Goal: Task Accomplishment & Management: Manage account settings

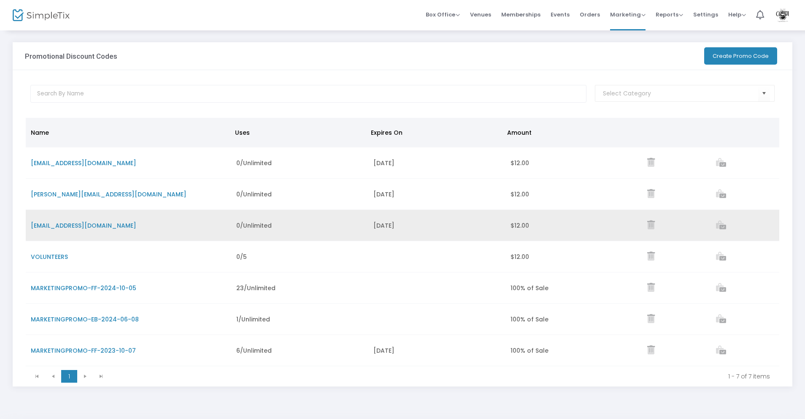
click at [90, 223] on span "MBUDZINSKI@FOLKSCHOOL.ORG" at bounding box center [84, 225] width 106 height 8
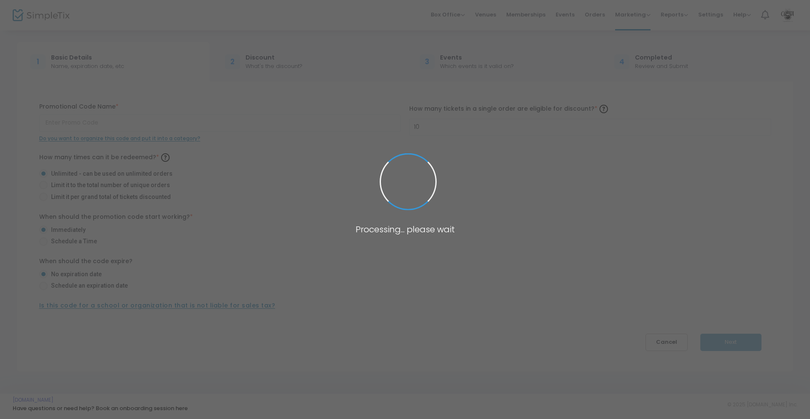
type input "MBUDZINSKI@FOLKSCHOOL.ORG"
radio input "false"
radio input "true"
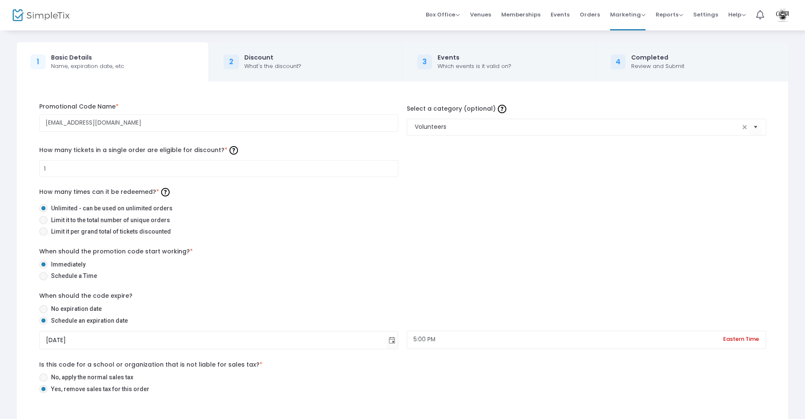
click at [46, 233] on span at bounding box center [43, 231] width 8 height 8
click at [43, 235] on input "Limit it per grand total of tickets discounted" at bounding box center [43, 235] width 0 height 0
radio input "true"
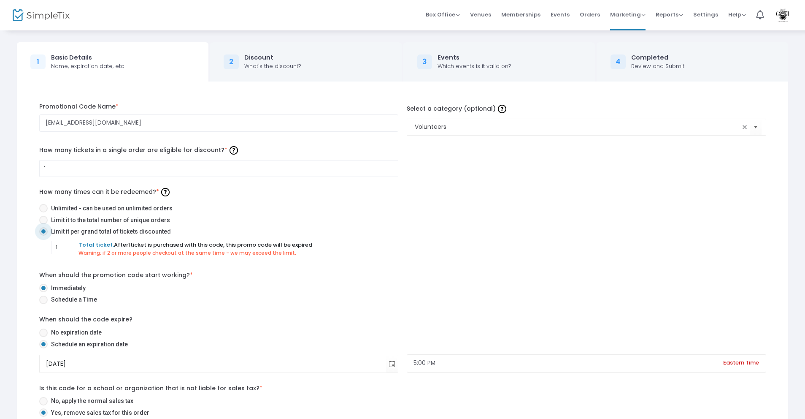
click at [643, 254] on div "1 Total ticket. After 1 ticket is purchased with this code, this promo code wil…" at bounding box center [408, 249] width 715 height 16
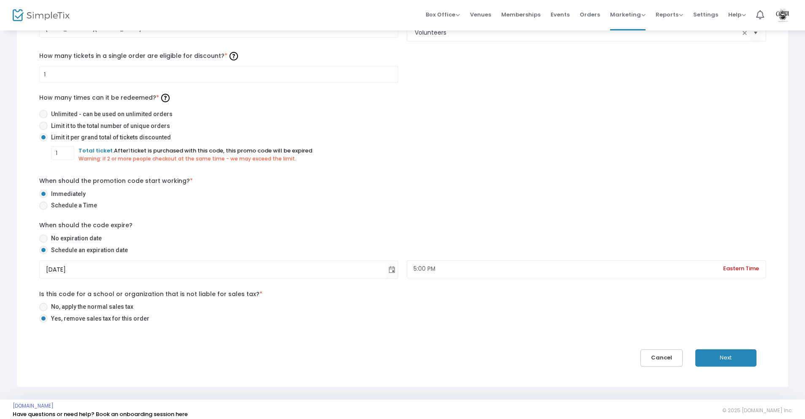
scroll to position [100, 0]
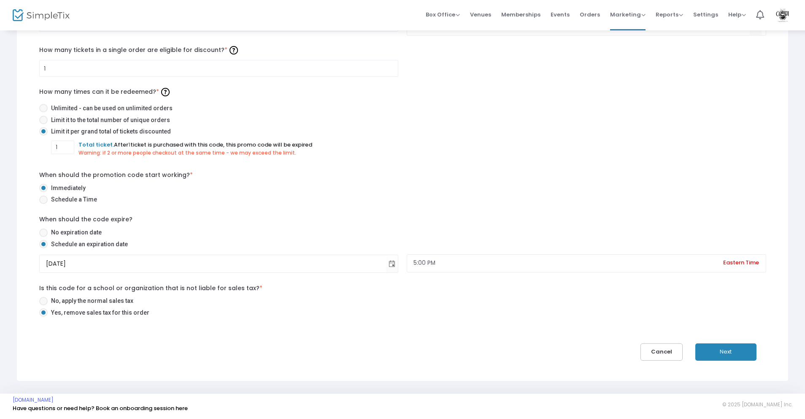
click at [723, 350] on button "Next" at bounding box center [726, 351] width 61 height 17
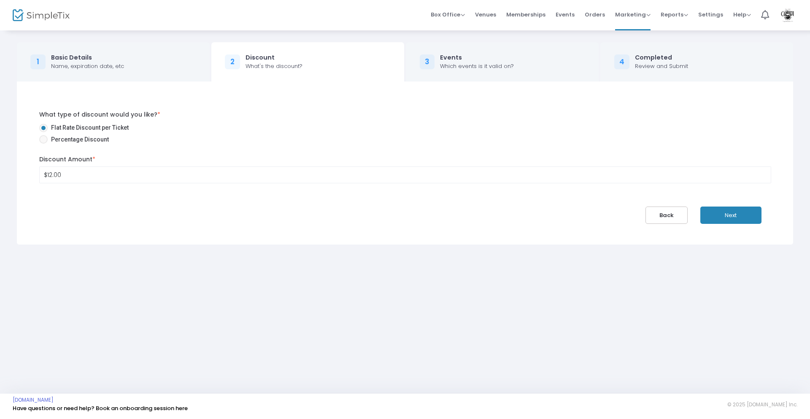
click at [740, 221] on button "Next" at bounding box center [731, 214] width 61 height 17
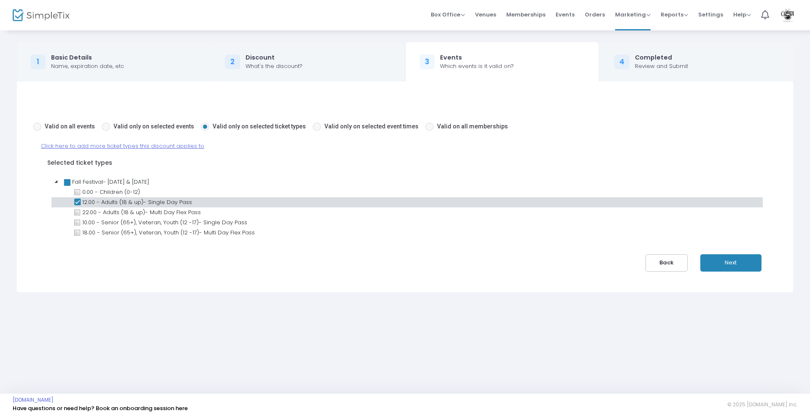
click at [735, 262] on button "Next" at bounding box center [731, 262] width 61 height 17
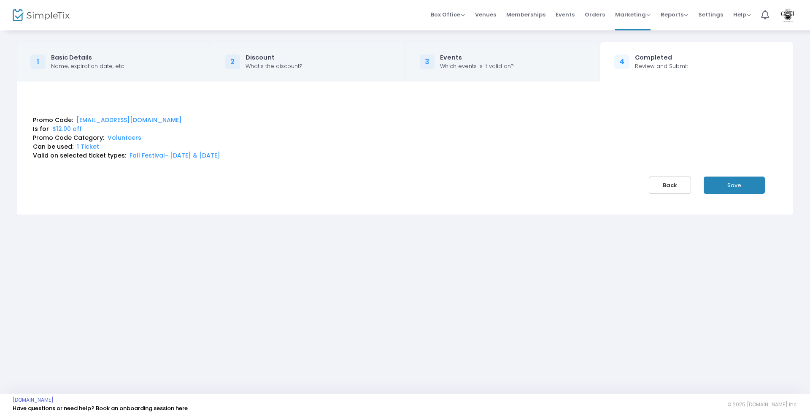
click at [747, 185] on button "Save" at bounding box center [734, 184] width 61 height 17
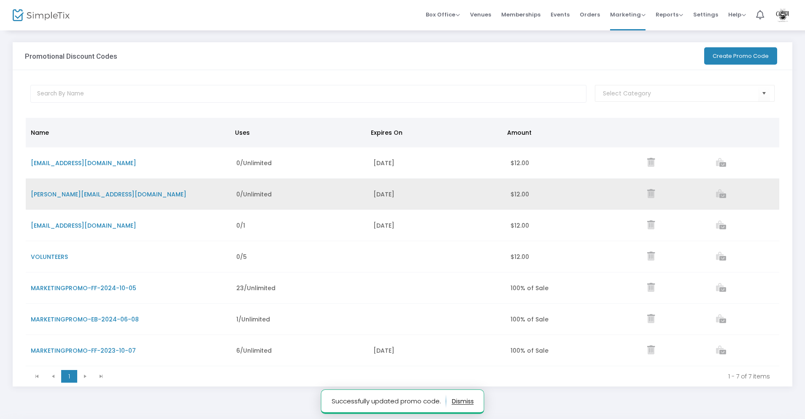
click at [89, 192] on span "RACHEL@FOLKSCHOOL.ORG" at bounding box center [109, 194] width 156 height 8
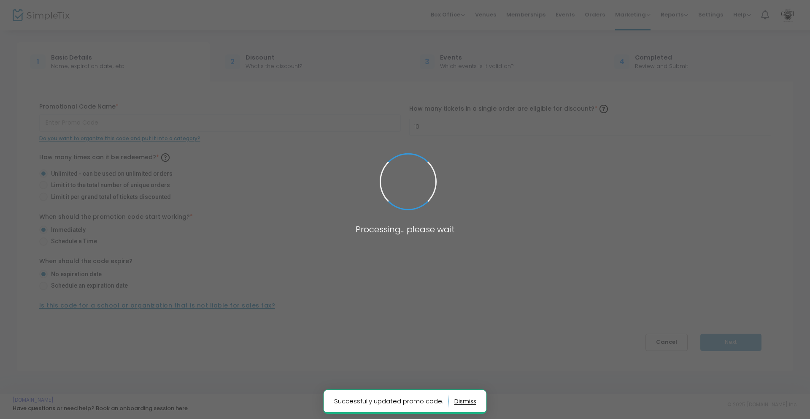
type input "RACHEL@FOLKSCHOOL.ORG"
radio input "false"
radio input "true"
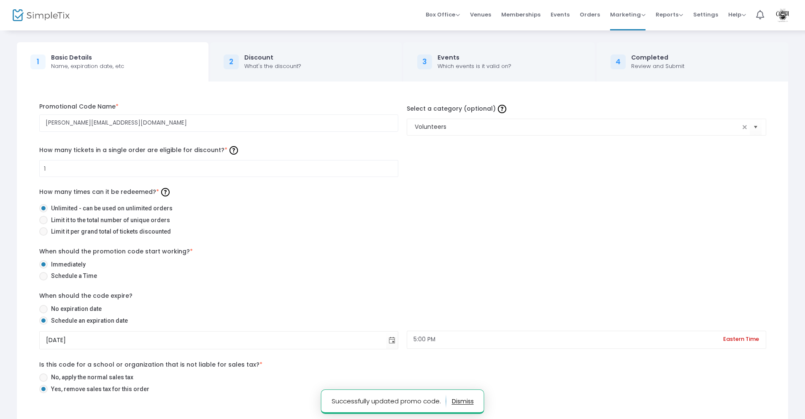
click at [45, 233] on span at bounding box center [43, 231] width 8 height 8
click at [43, 235] on input "Limit it per grand total of tickets discounted" at bounding box center [43, 235] width 0 height 0
radio input "true"
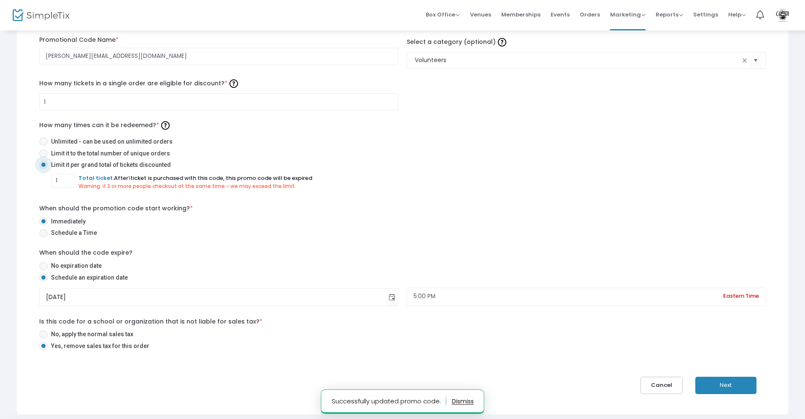
scroll to position [100, 0]
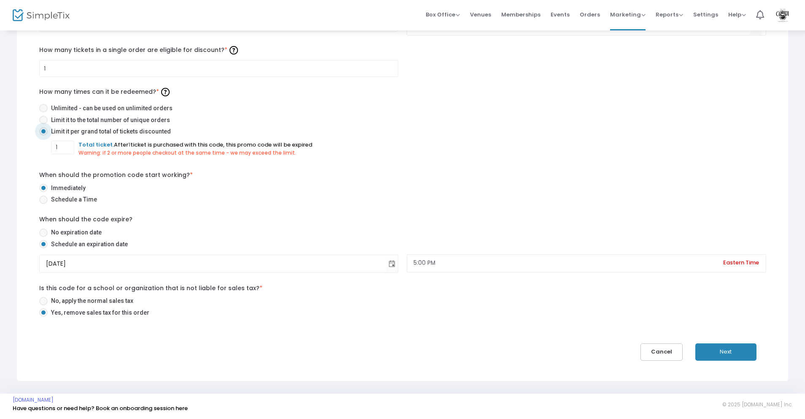
click at [734, 357] on button "Next" at bounding box center [726, 351] width 61 height 17
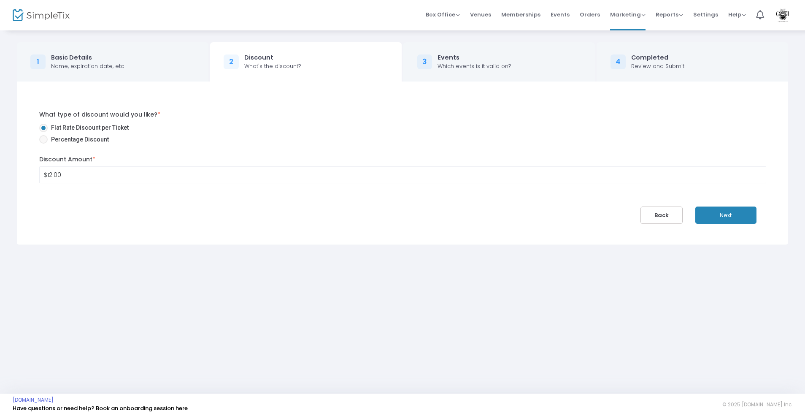
scroll to position [0, 0]
click at [742, 219] on button "Next" at bounding box center [731, 214] width 61 height 17
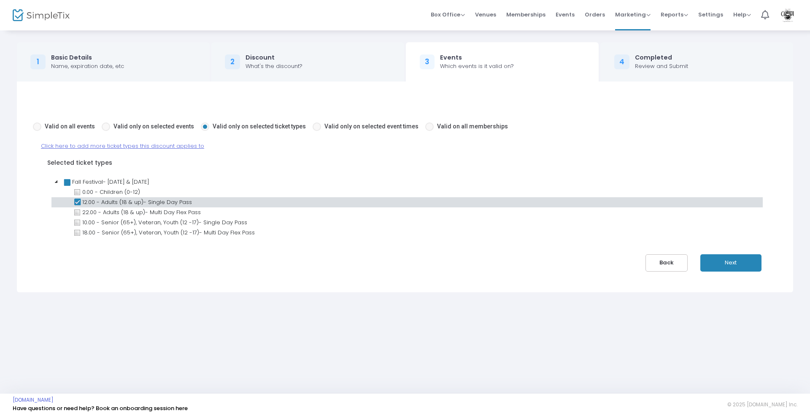
click at [729, 261] on button "Next" at bounding box center [731, 262] width 61 height 17
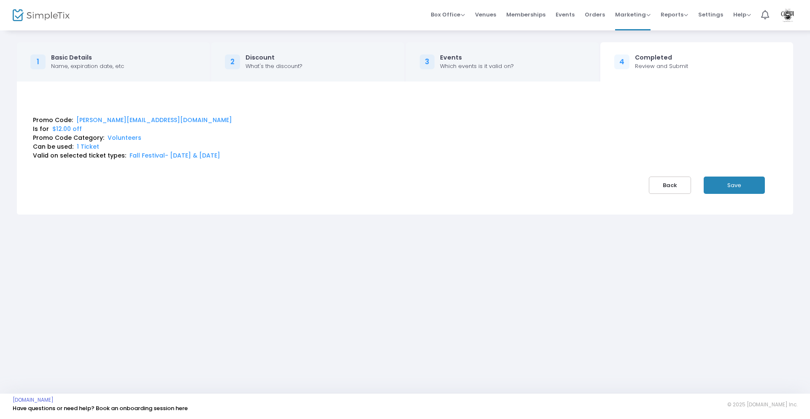
click at [733, 183] on button "Save" at bounding box center [734, 184] width 61 height 17
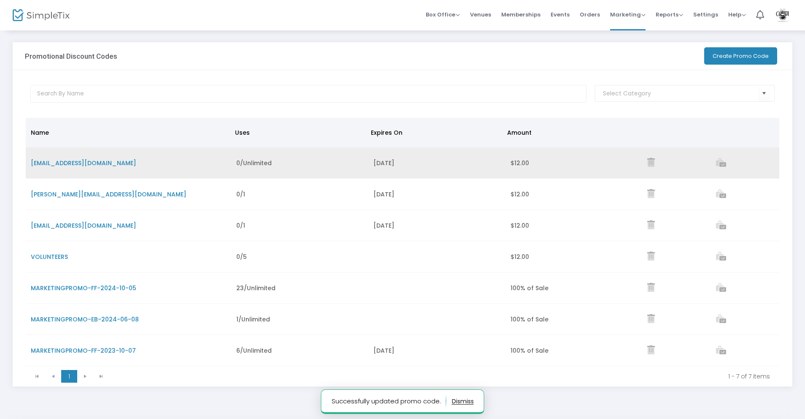
click at [99, 161] on span "MARKETING@FOLKSCHOOL.ORG" at bounding box center [84, 163] width 106 height 8
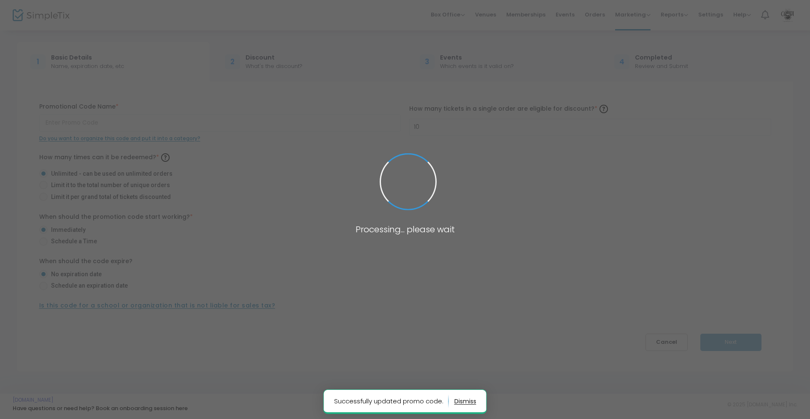
type input "MARKETING@FOLKSCHOOL.ORG"
radio input "false"
radio input "true"
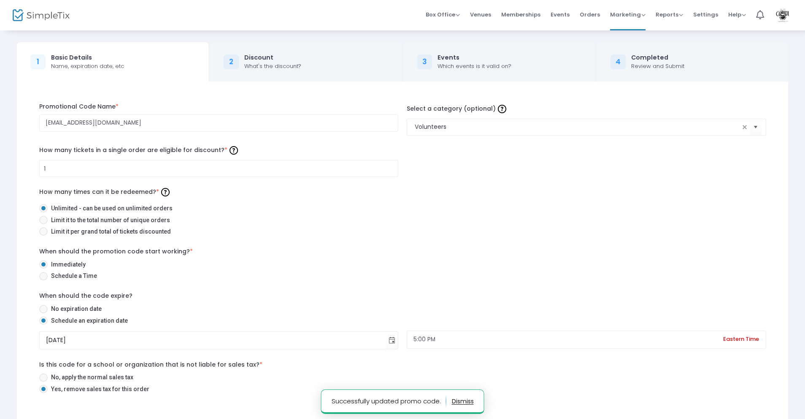
click at [41, 233] on span at bounding box center [43, 231] width 8 height 8
click at [43, 235] on input "Limit it per grand total of tickets discounted" at bounding box center [43, 235] width 0 height 0
radio input "true"
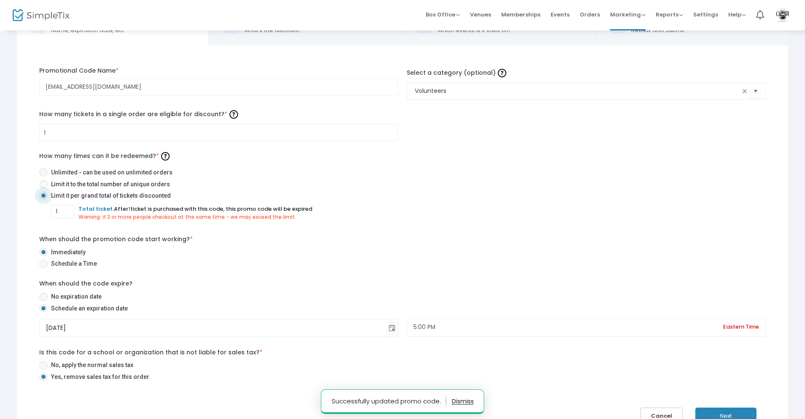
scroll to position [100, 0]
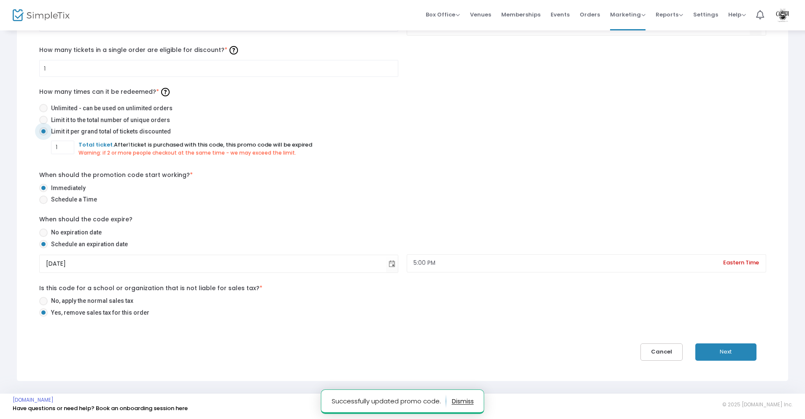
click at [727, 348] on button "Next" at bounding box center [726, 351] width 61 height 17
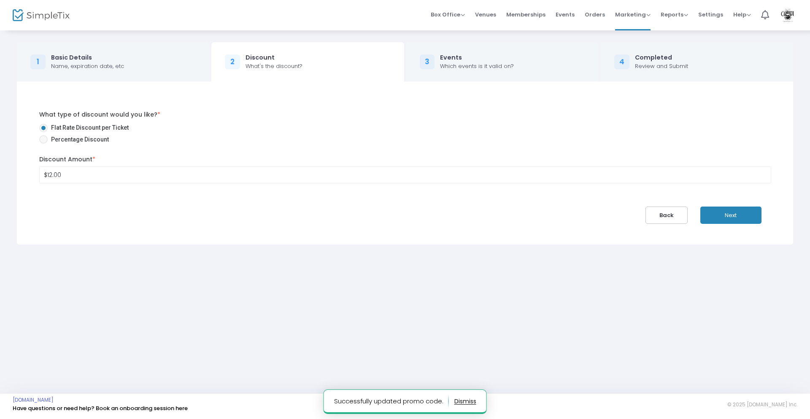
click at [726, 213] on button "Next" at bounding box center [731, 214] width 61 height 17
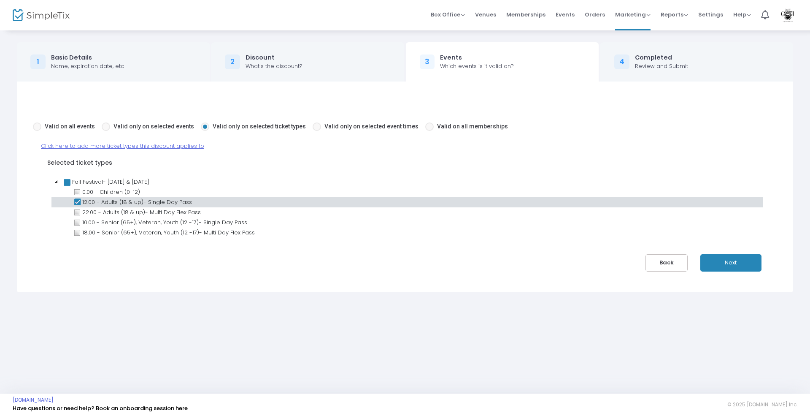
click at [733, 263] on button "Next" at bounding box center [731, 262] width 61 height 17
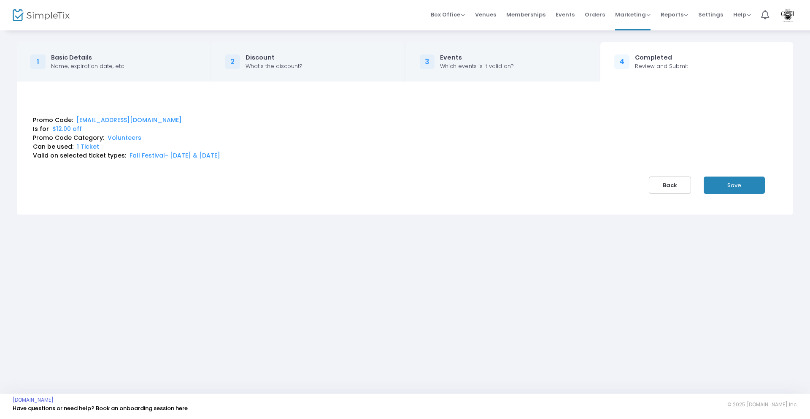
click at [730, 186] on button "Save" at bounding box center [734, 184] width 61 height 17
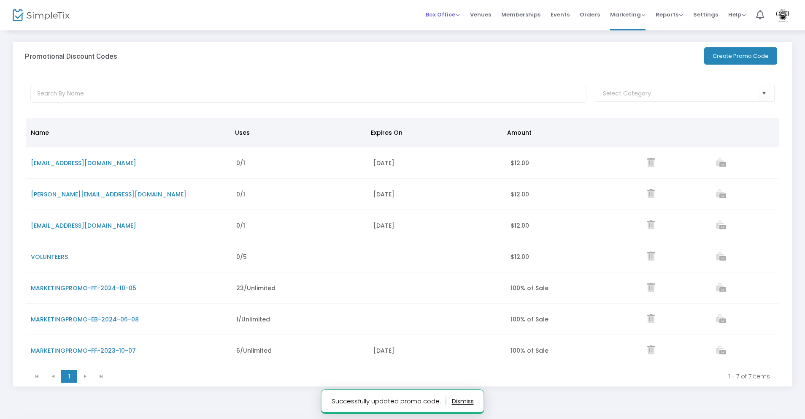
click at [438, 13] on span "Box Office" at bounding box center [443, 15] width 34 height 8
click at [457, 27] on li "Sell Tickets" at bounding box center [456, 28] width 60 height 16
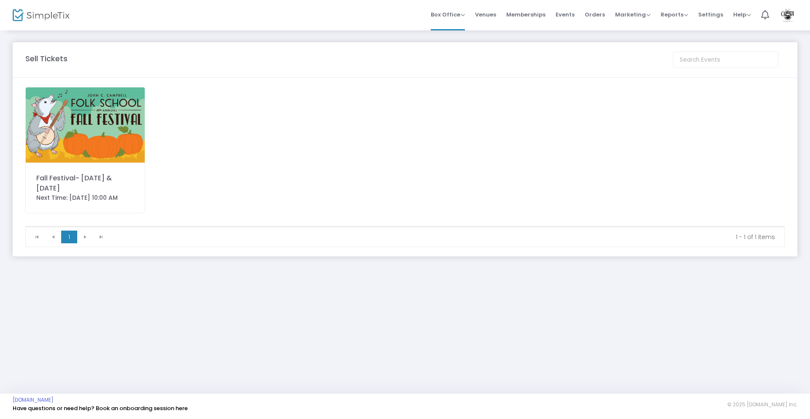
click at [116, 178] on div "Fall Festival- [DATE] & [DATE]" at bounding box center [85, 183] width 98 height 20
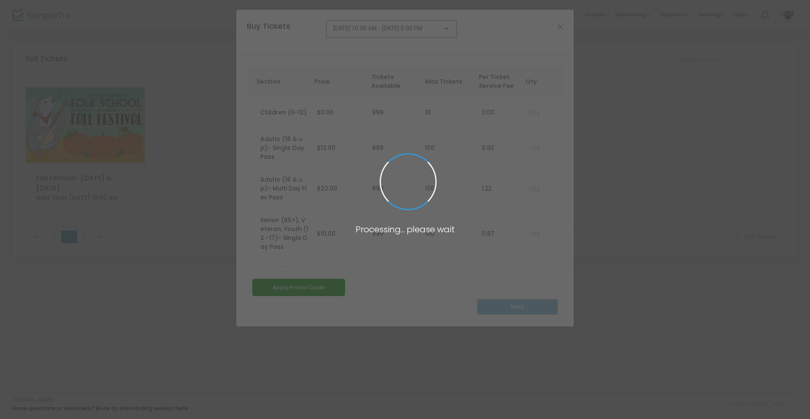
click at [569, 17] on body "Processing... please wait Box Office Sell Tickets Bookings Sell Season Pass Ven…" at bounding box center [405, 209] width 810 height 419
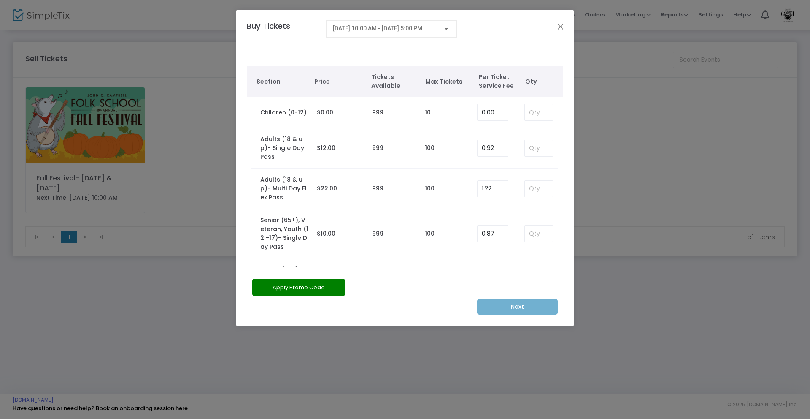
click at [639, 54] on ngb-modal-window "Buy Tickets 10/4/2025 @ 10:00 AM - 10/5/2025 @ 5:00 PM Section Price Tickets Av…" at bounding box center [405, 209] width 810 height 419
click at [564, 25] on button "Close" at bounding box center [560, 26] width 11 height 11
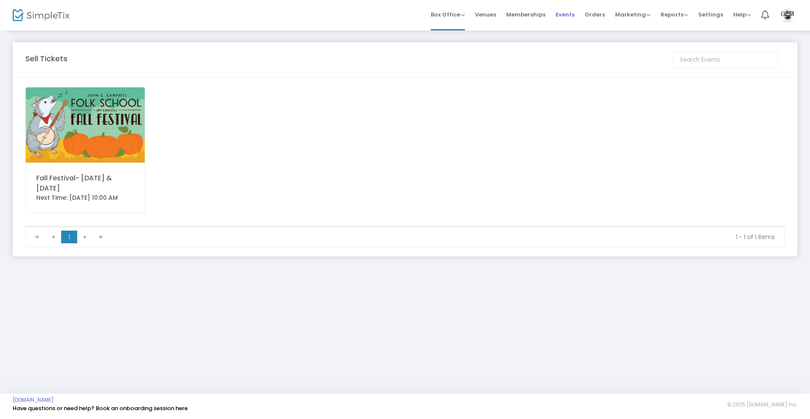
click at [566, 15] on span "Events" at bounding box center [565, 15] width 19 height 22
